Goal: Task Accomplishment & Management: Complete application form

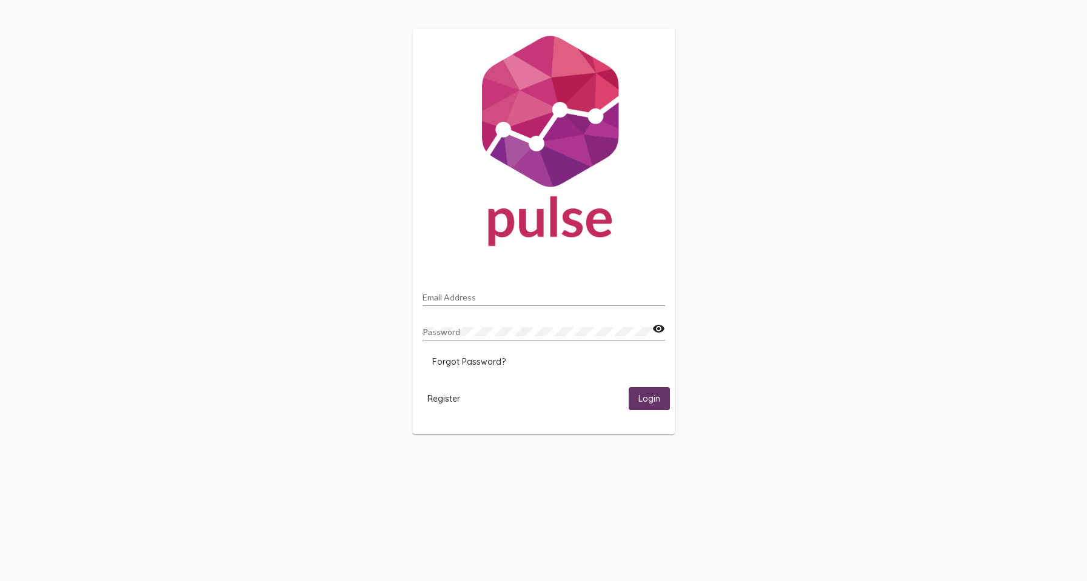
click at [533, 293] on input "Email Address" at bounding box center [543, 298] width 242 height 10
click at [522, 296] on input "Email Address" at bounding box center [543, 298] width 242 height 10
